Goal: Task Accomplishment & Management: Manage account settings

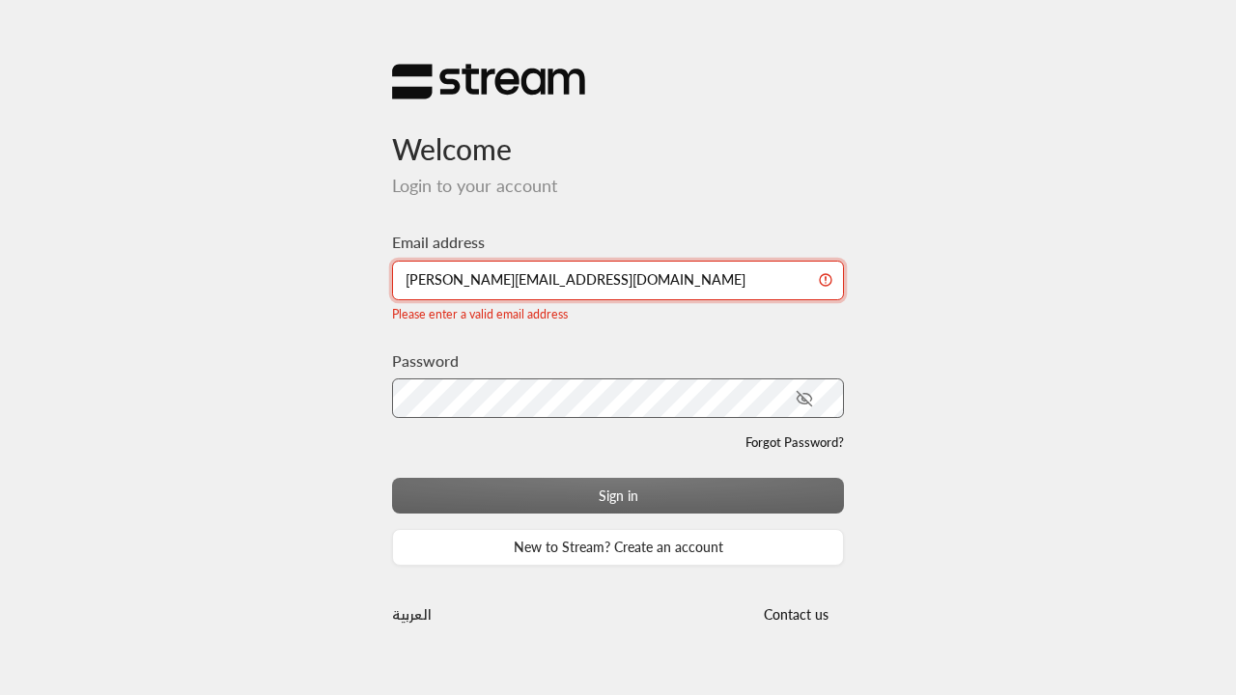
click at [408, 282] on input "[PERSON_NAME][EMAIL_ADDRESS][DOMAIN_NAME]" at bounding box center [618, 281] width 452 height 40
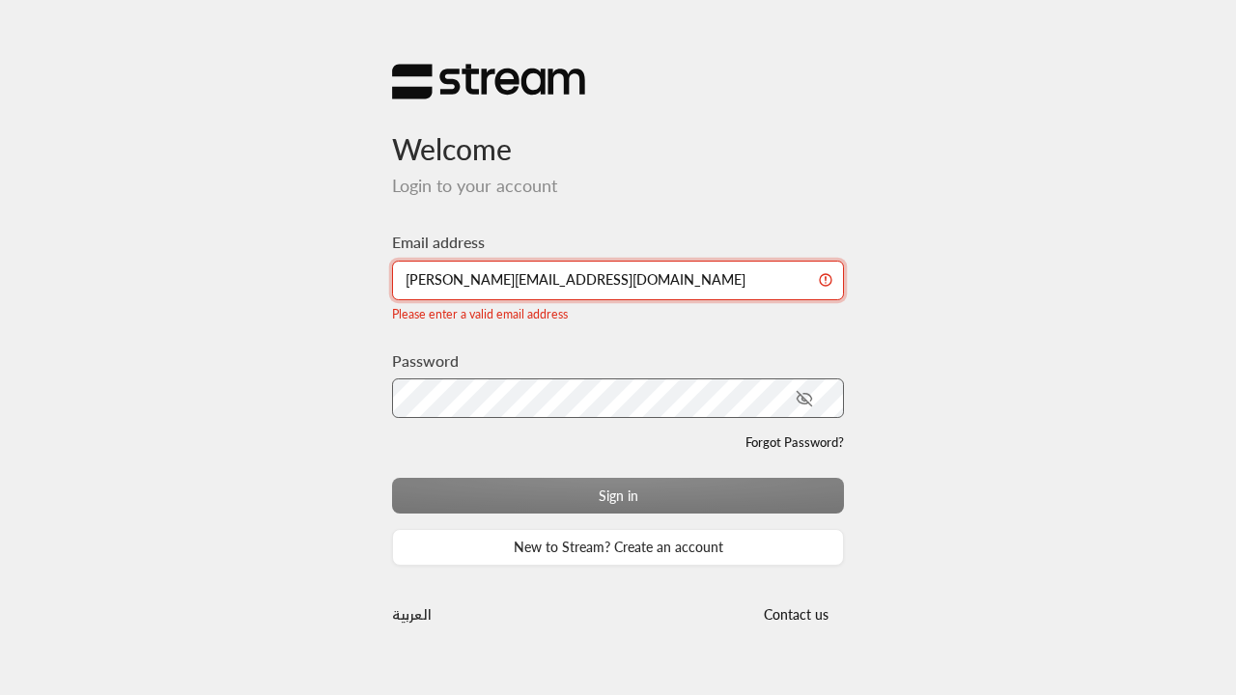
type input "[PERSON_NAME][EMAIL_ADDRESS][DOMAIN_NAME]"
click at [618, 483] on button "Sign in" at bounding box center [618, 496] width 452 height 36
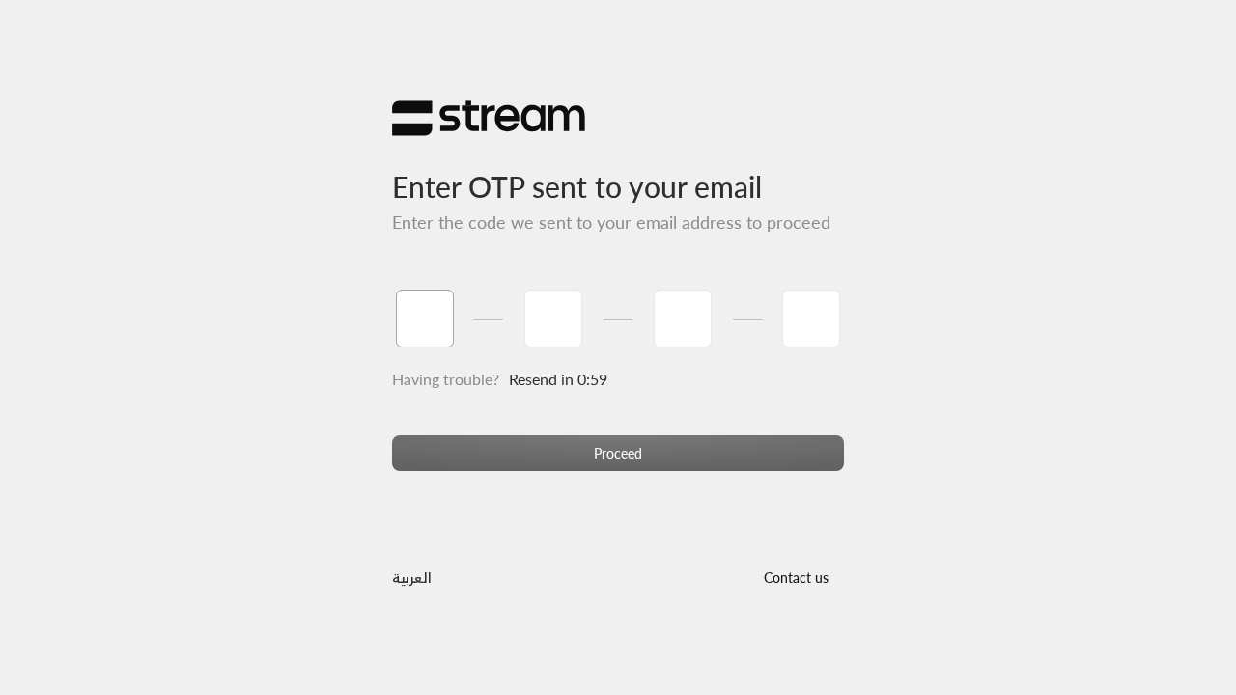
type input "1"
type input "2"
type input "3"
type input "4"
